Goal: Task Accomplishment & Management: Manage account settings

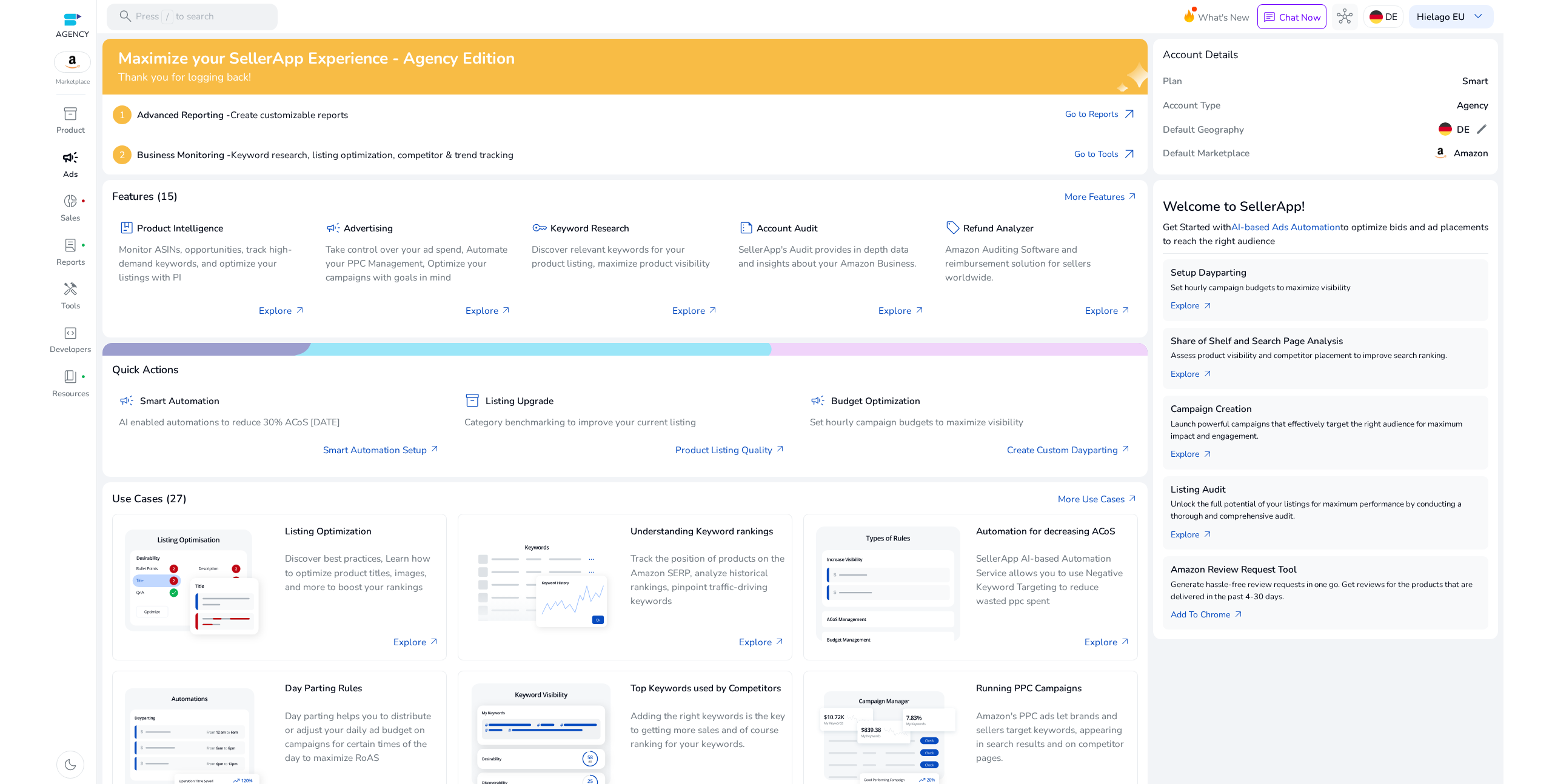
click at [74, 149] on span "campaign" at bounding box center [71, 157] width 16 height 16
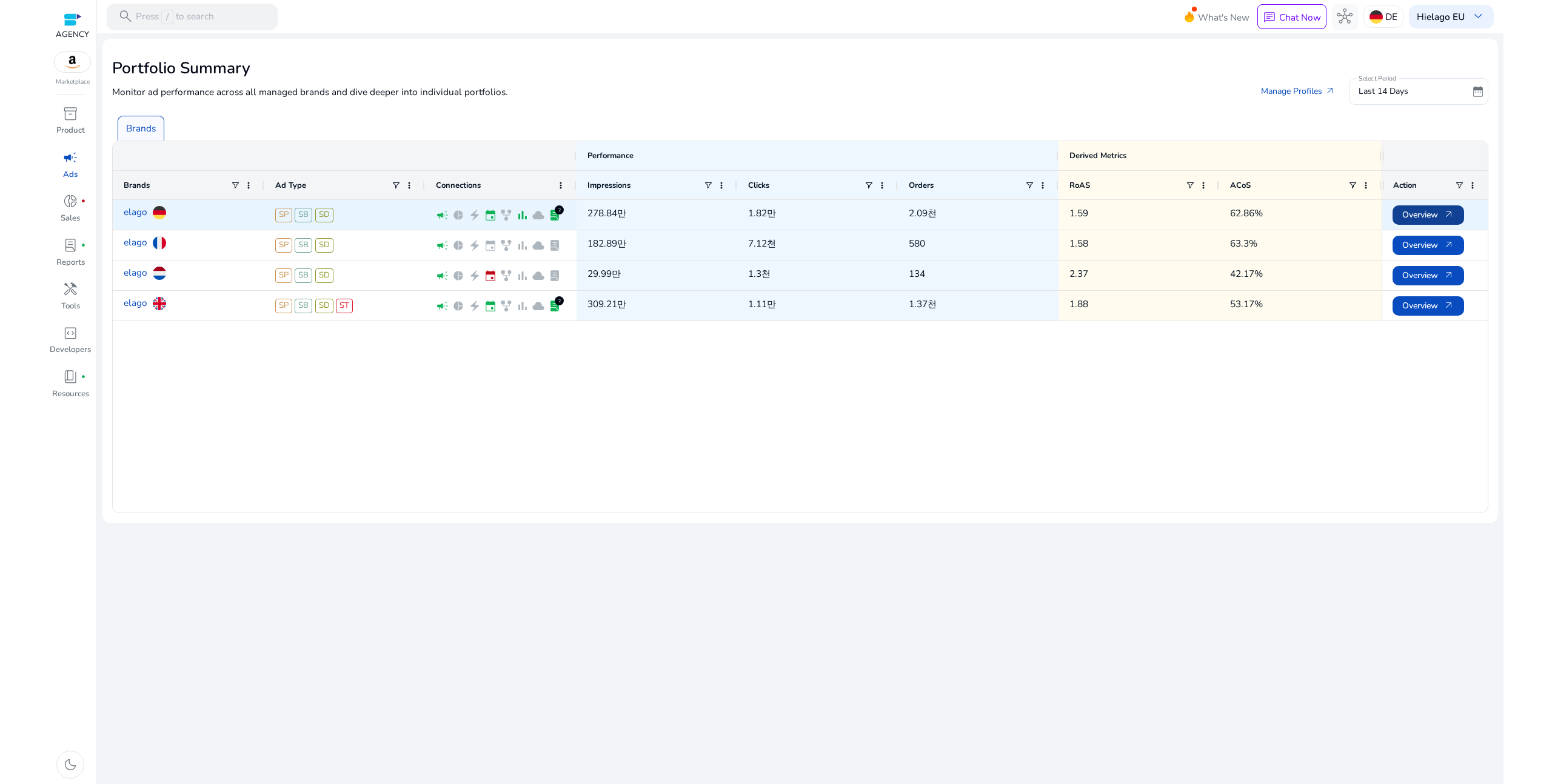
click at [1413, 210] on span "Overview arrow_outward" at bounding box center [1428, 215] width 52 height 25
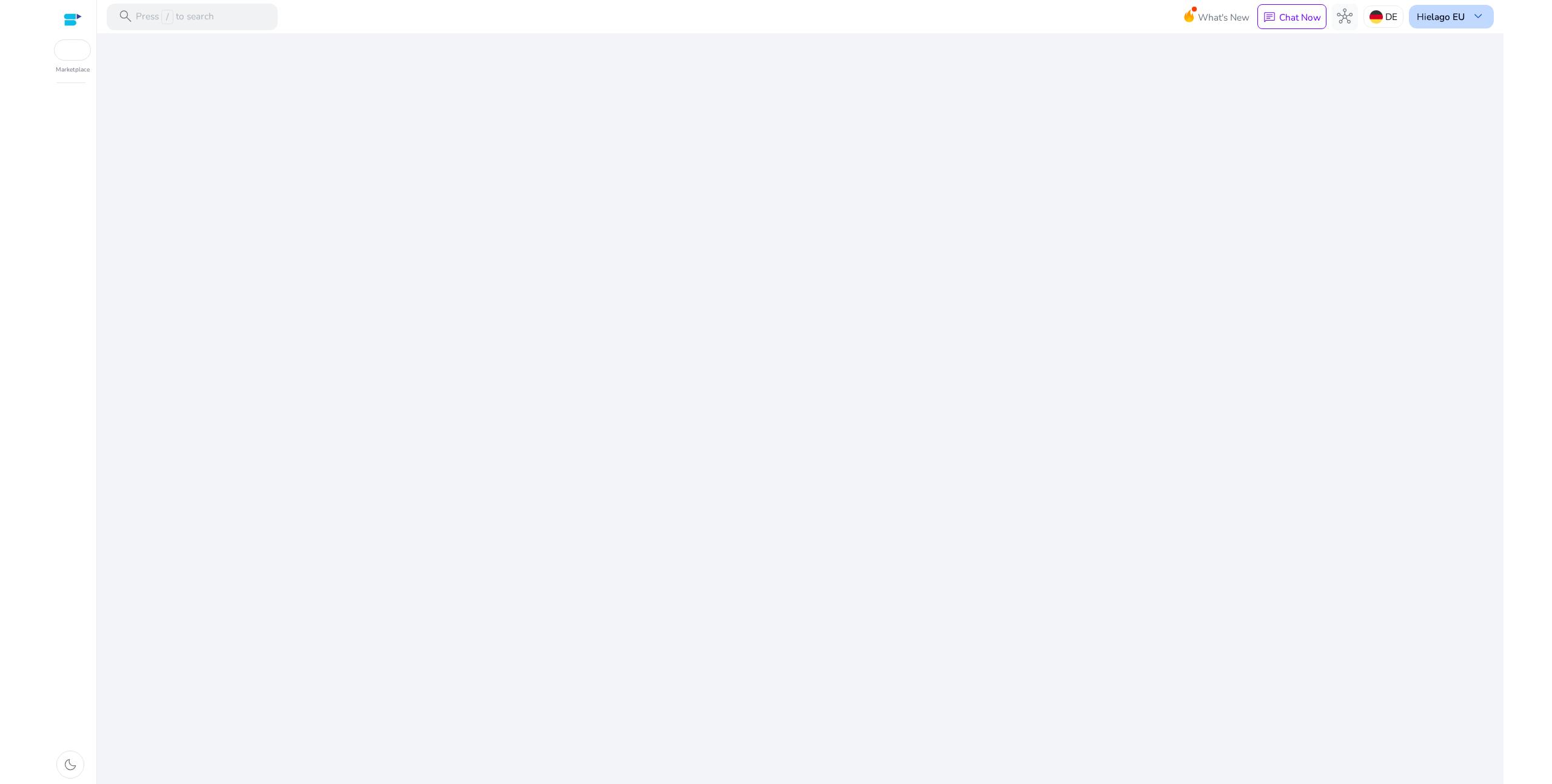
click at [1439, 14] on b "elago EU" at bounding box center [1445, 17] width 38 height 13
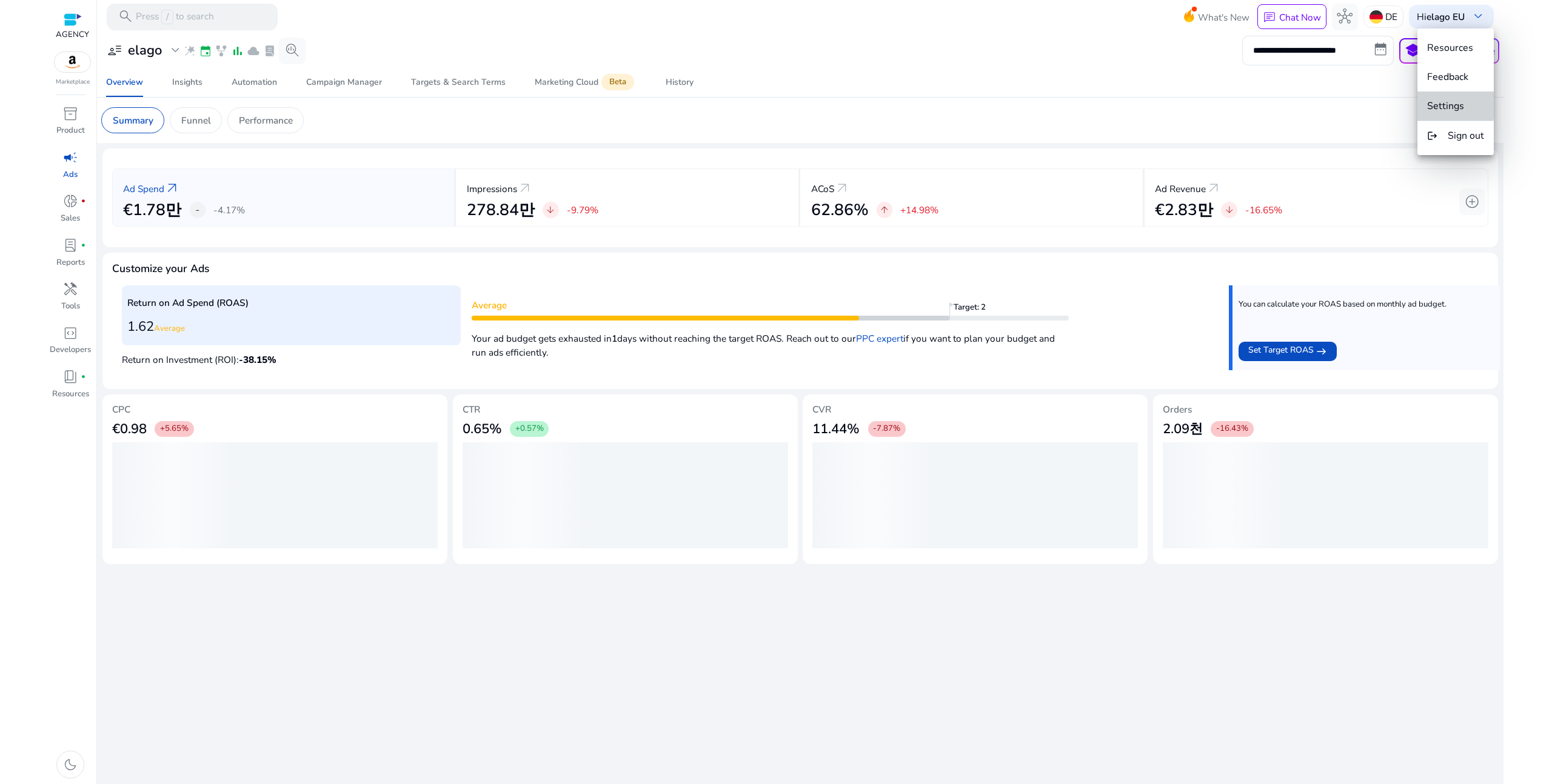
click at [1443, 103] on span "Settings" at bounding box center [1445, 105] width 37 height 13
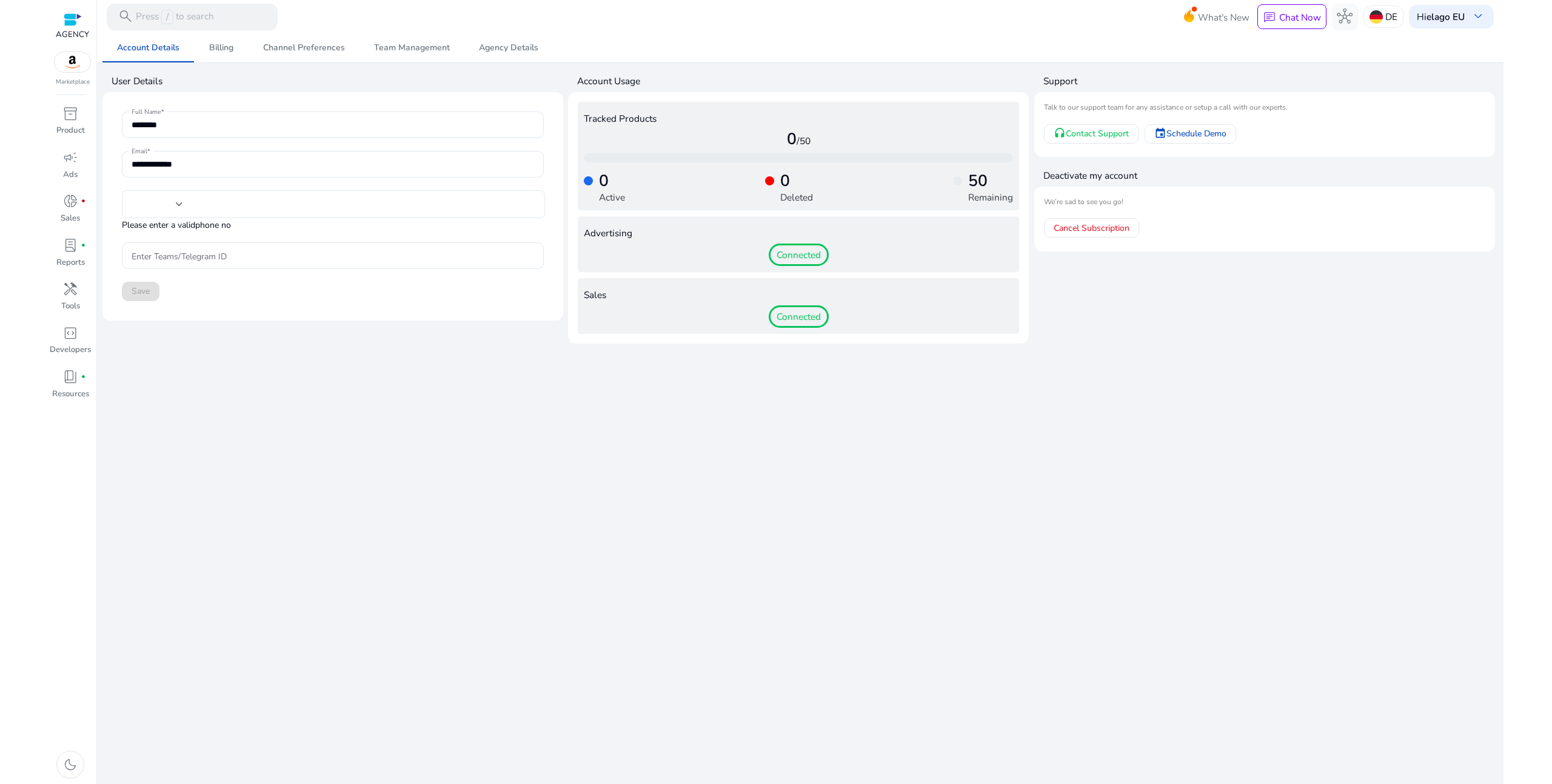
type input "***"
click at [223, 38] on span "Billing" at bounding box center [221, 47] width 24 height 30
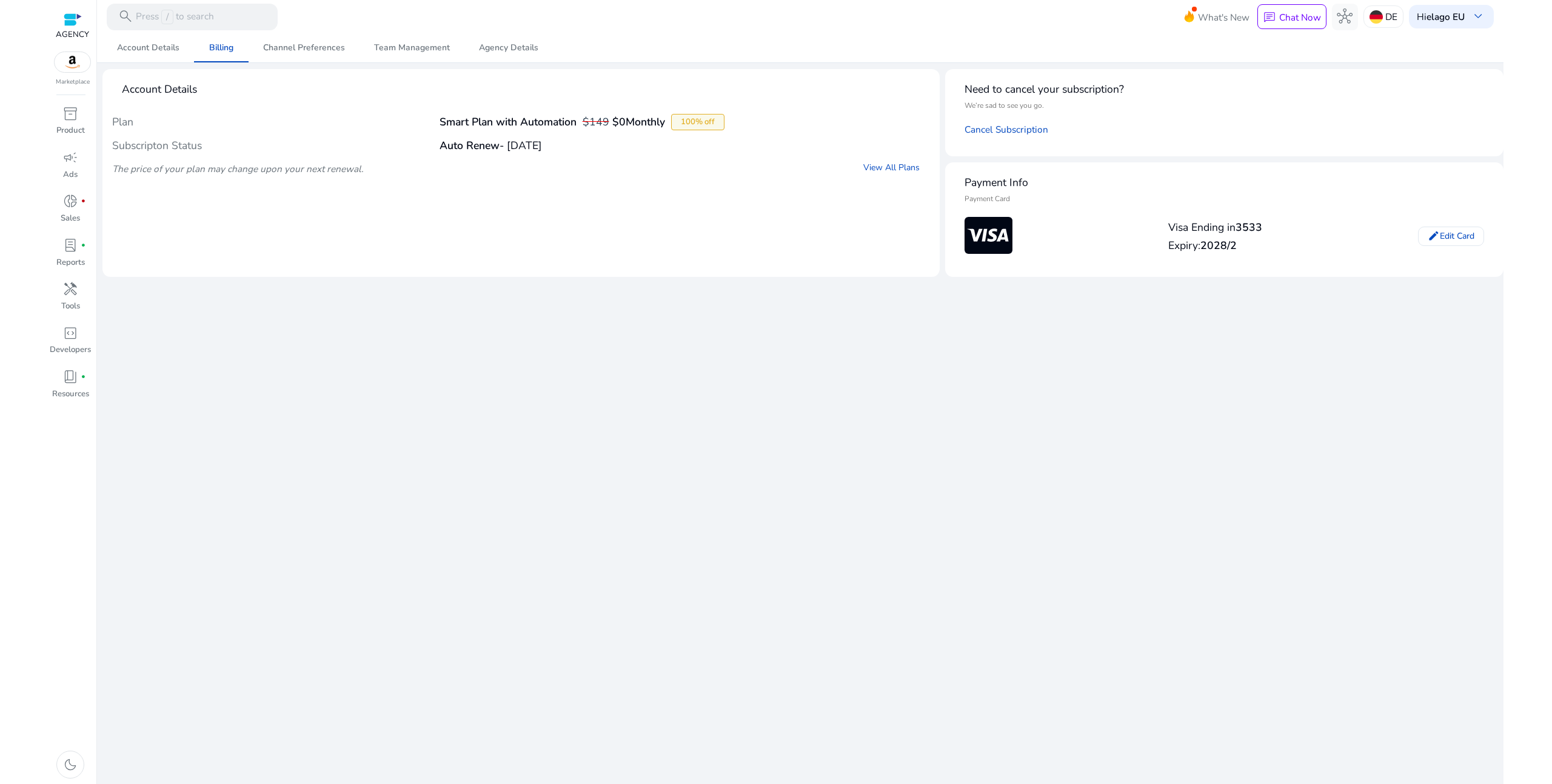
click at [655, 356] on div "We are getting things ready for you... Account Details Billing Channel Preferen…" at bounding box center [800, 409] width 1396 height 751
